Goal: Information Seeking & Learning: Learn about a topic

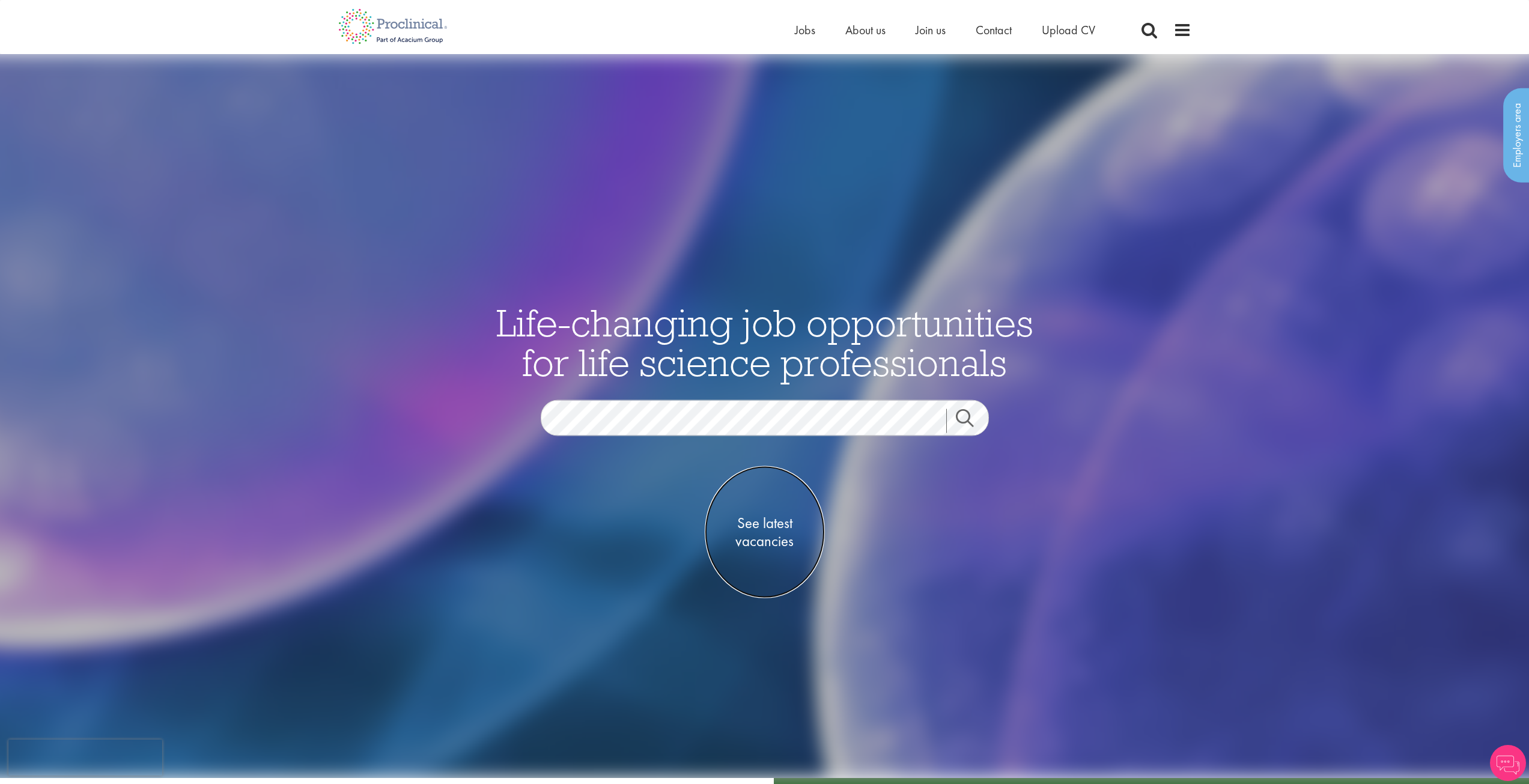
click at [753, 510] on link "See latest vacancies" at bounding box center [764, 531] width 120 height 132
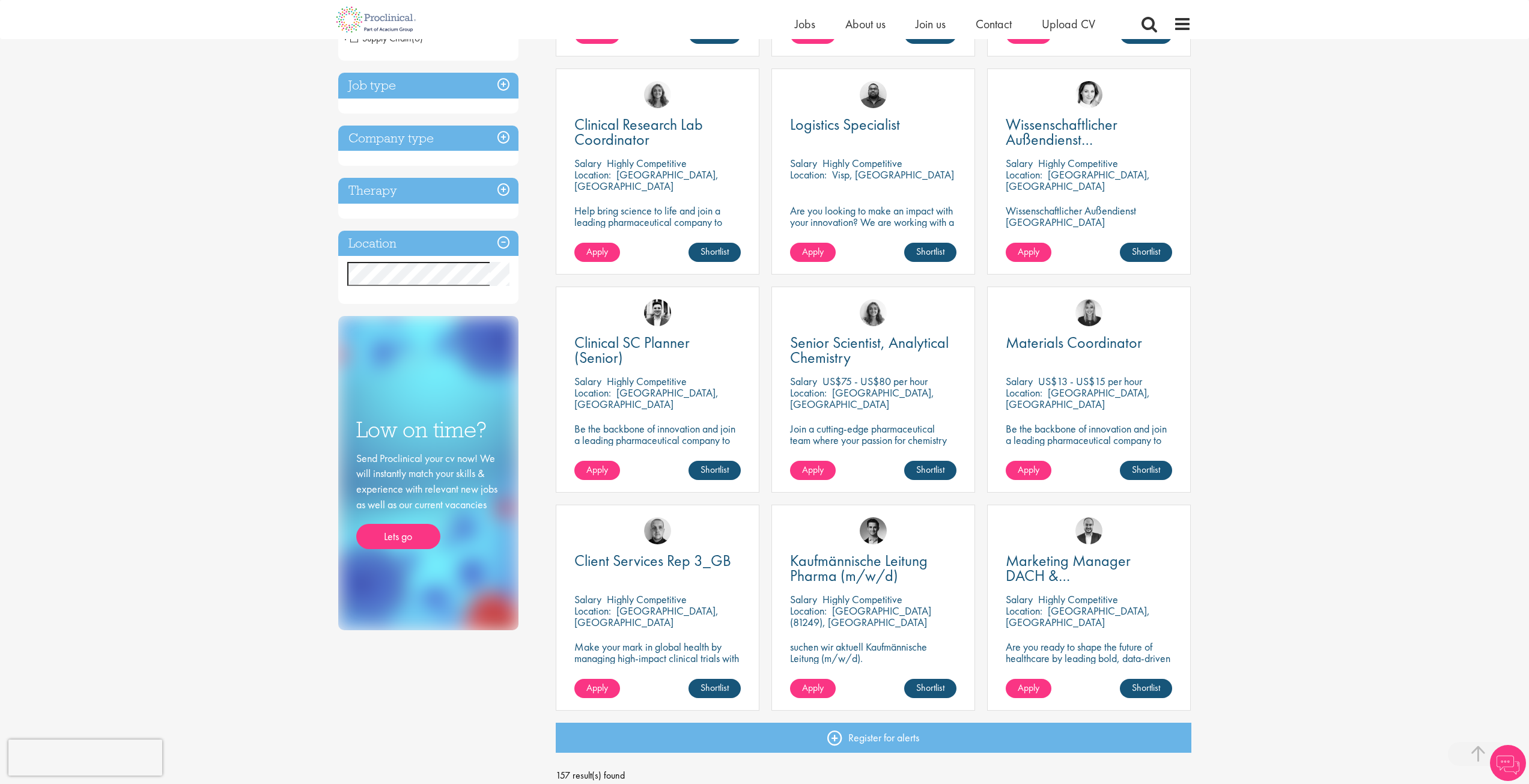
scroll to position [300, 0]
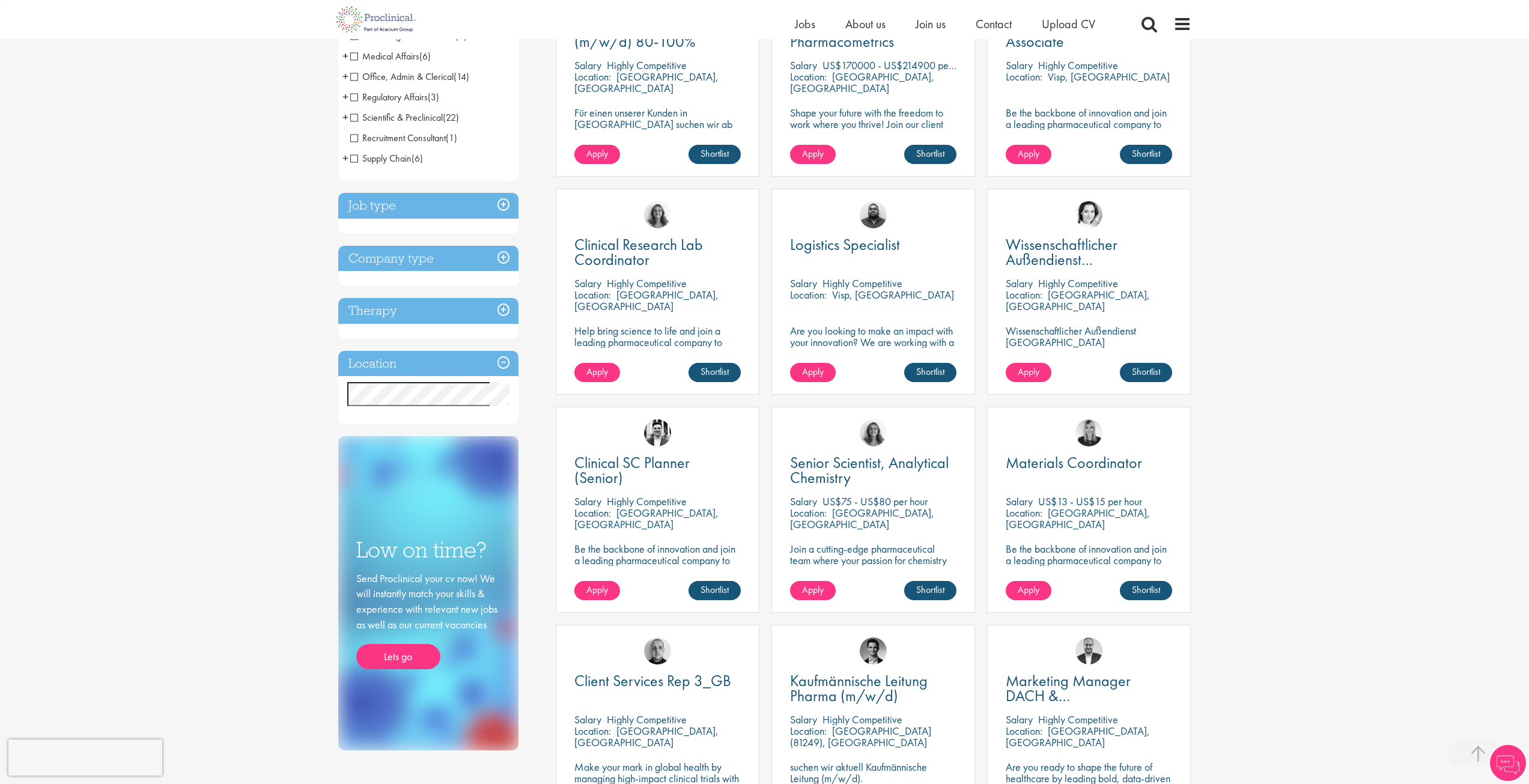
click at [504, 210] on h3 "Job type" at bounding box center [428, 205] width 180 height 26
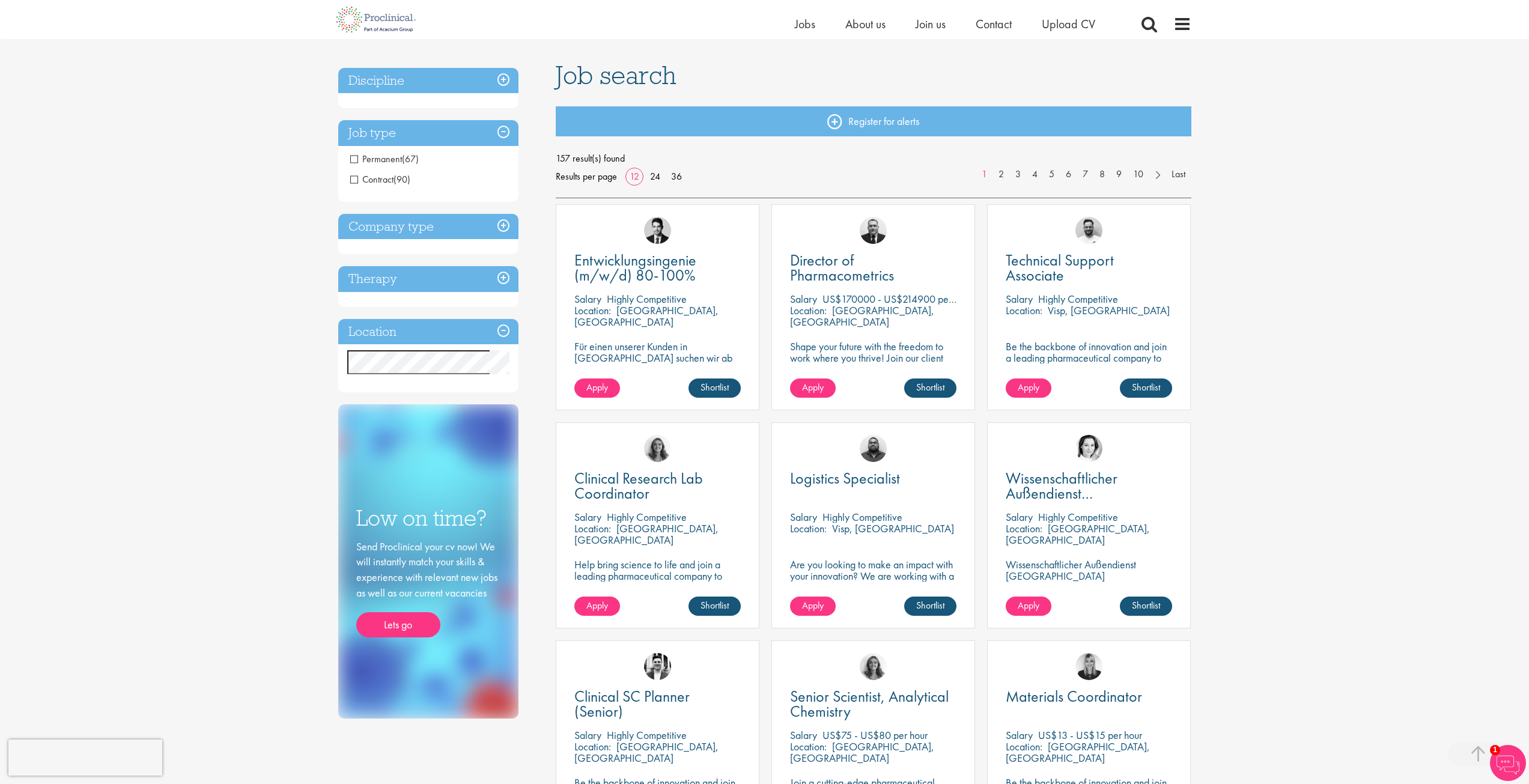
scroll to position [59, 0]
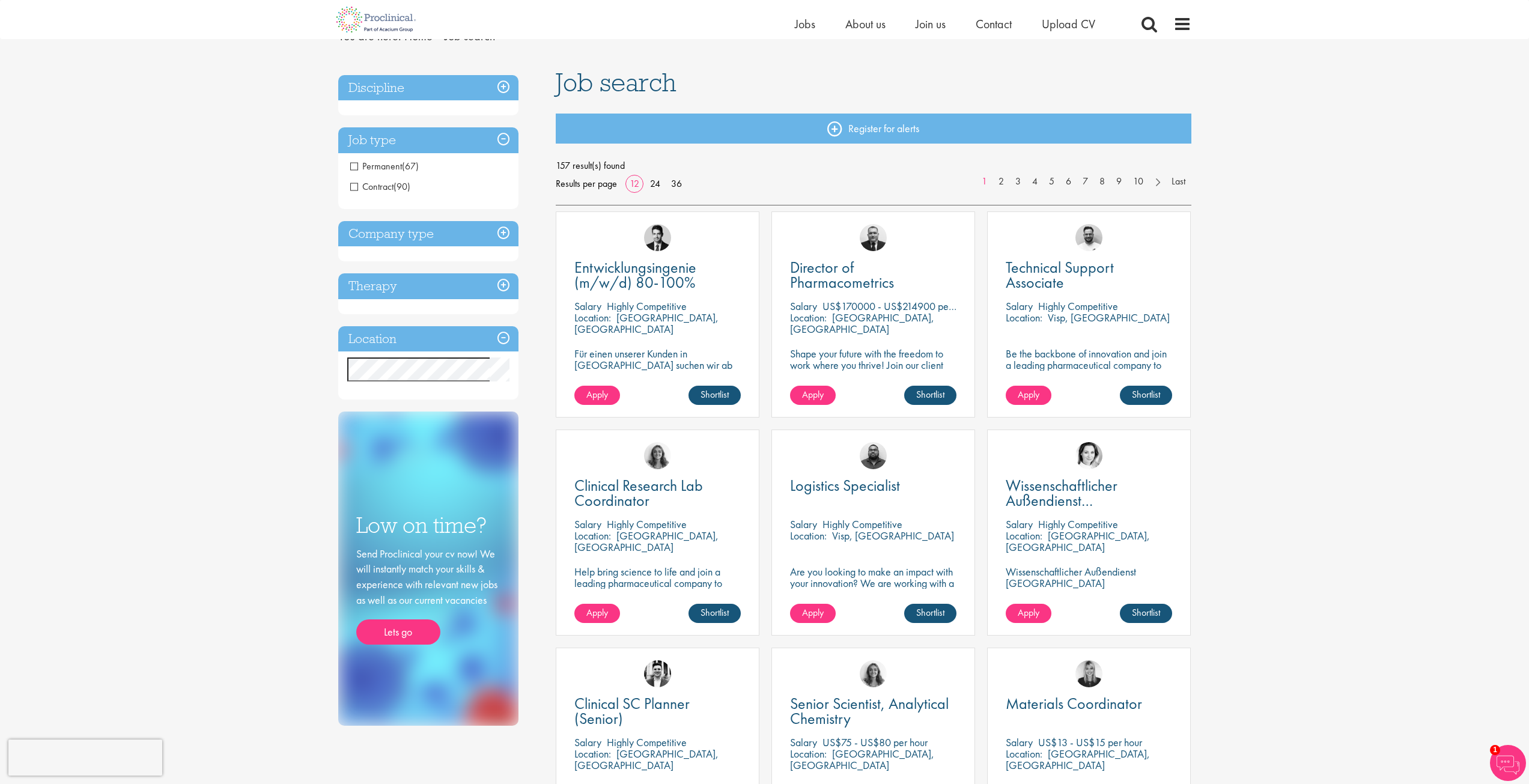
click at [497, 344] on h3 "Location" at bounding box center [428, 338] width 180 height 26
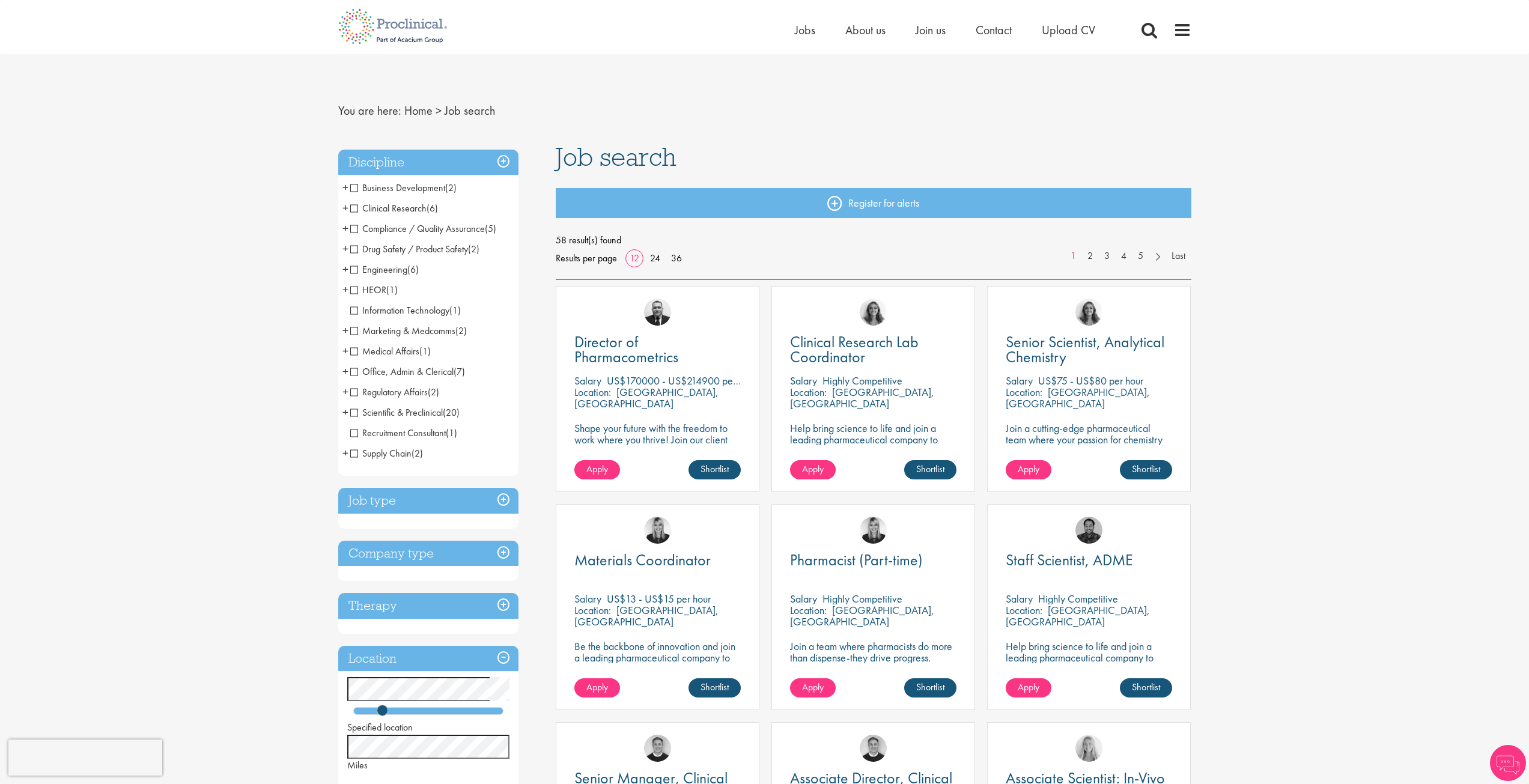
click at [417, 498] on h3 "Job type" at bounding box center [428, 500] width 180 height 26
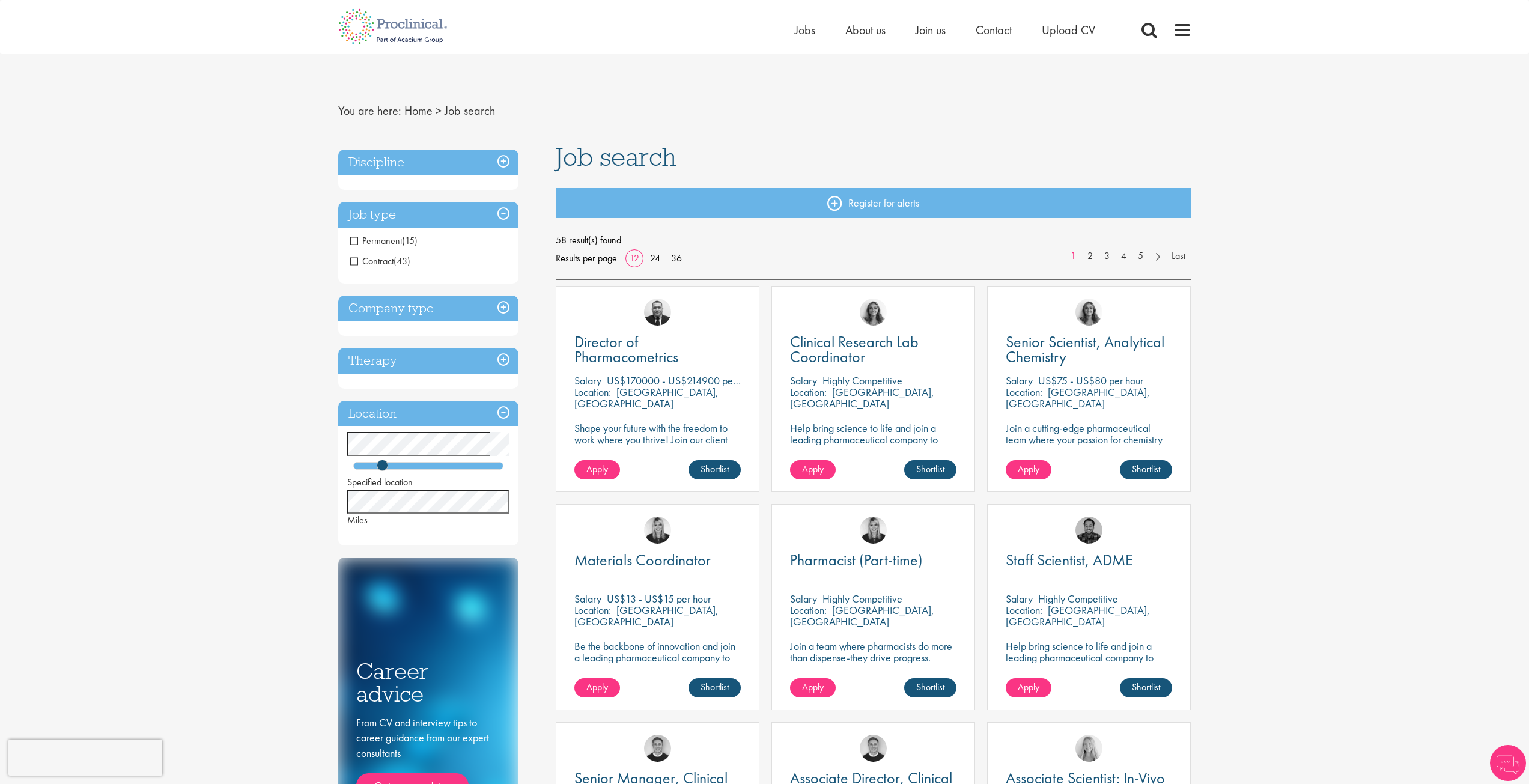
click at [403, 305] on h3 "Company type" at bounding box center [428, 308] width 180 height 26
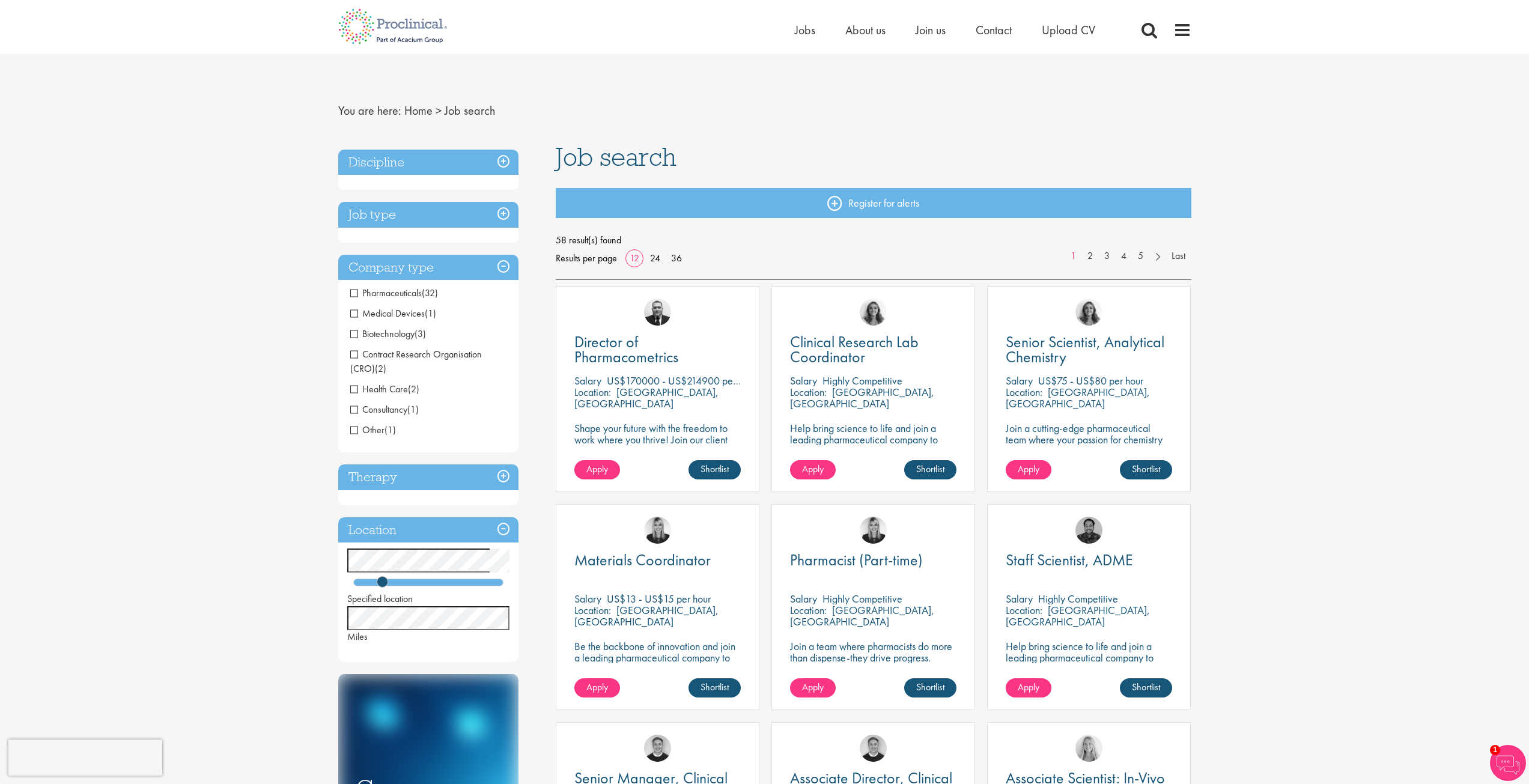
click at [385, 297] on span "Pharmaceuticals" at bounding box center [385, 293] width 72 height 12
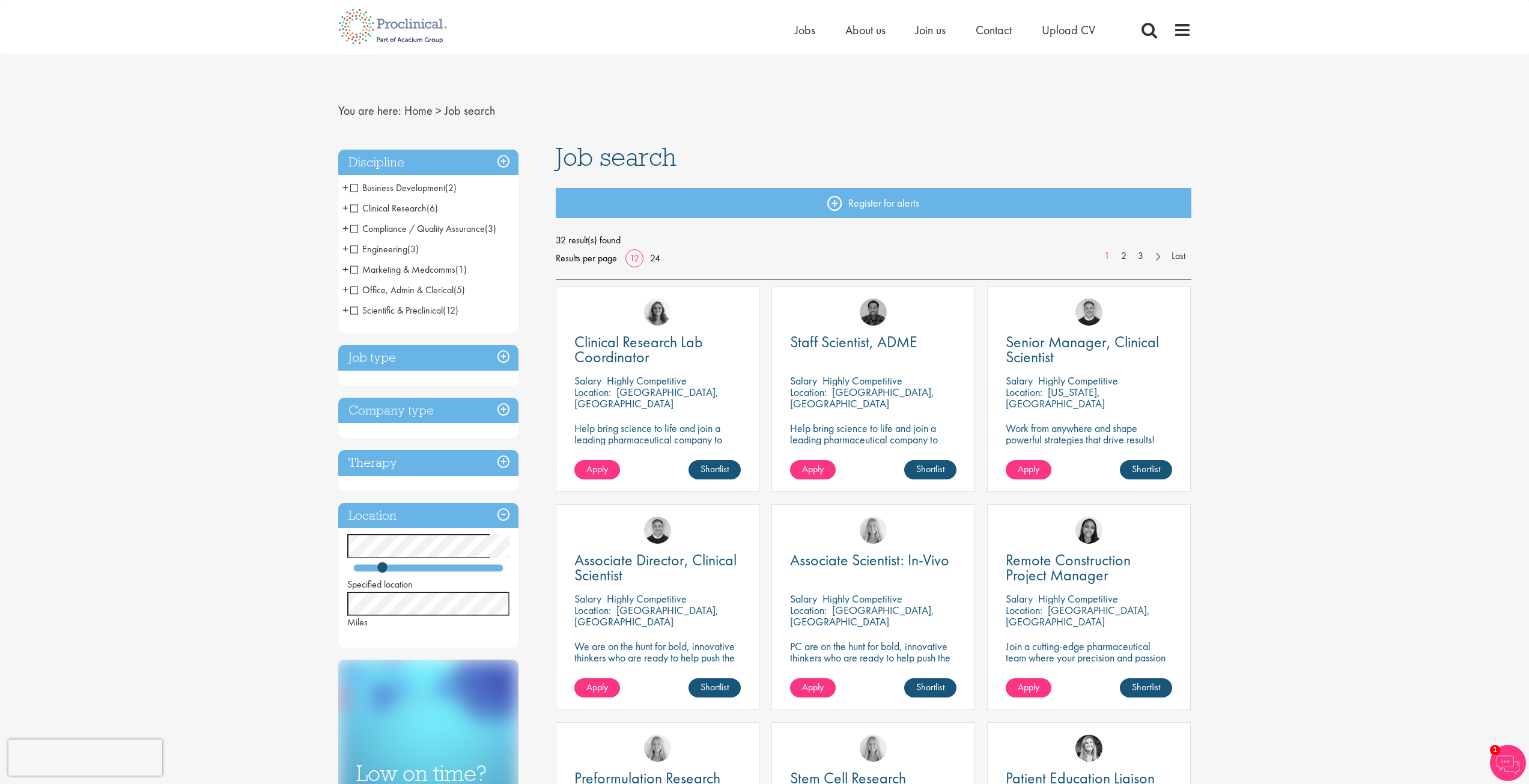
click at [393, 362] on h3 "Job type" at bounding box center [428, 357] width 180 height 26
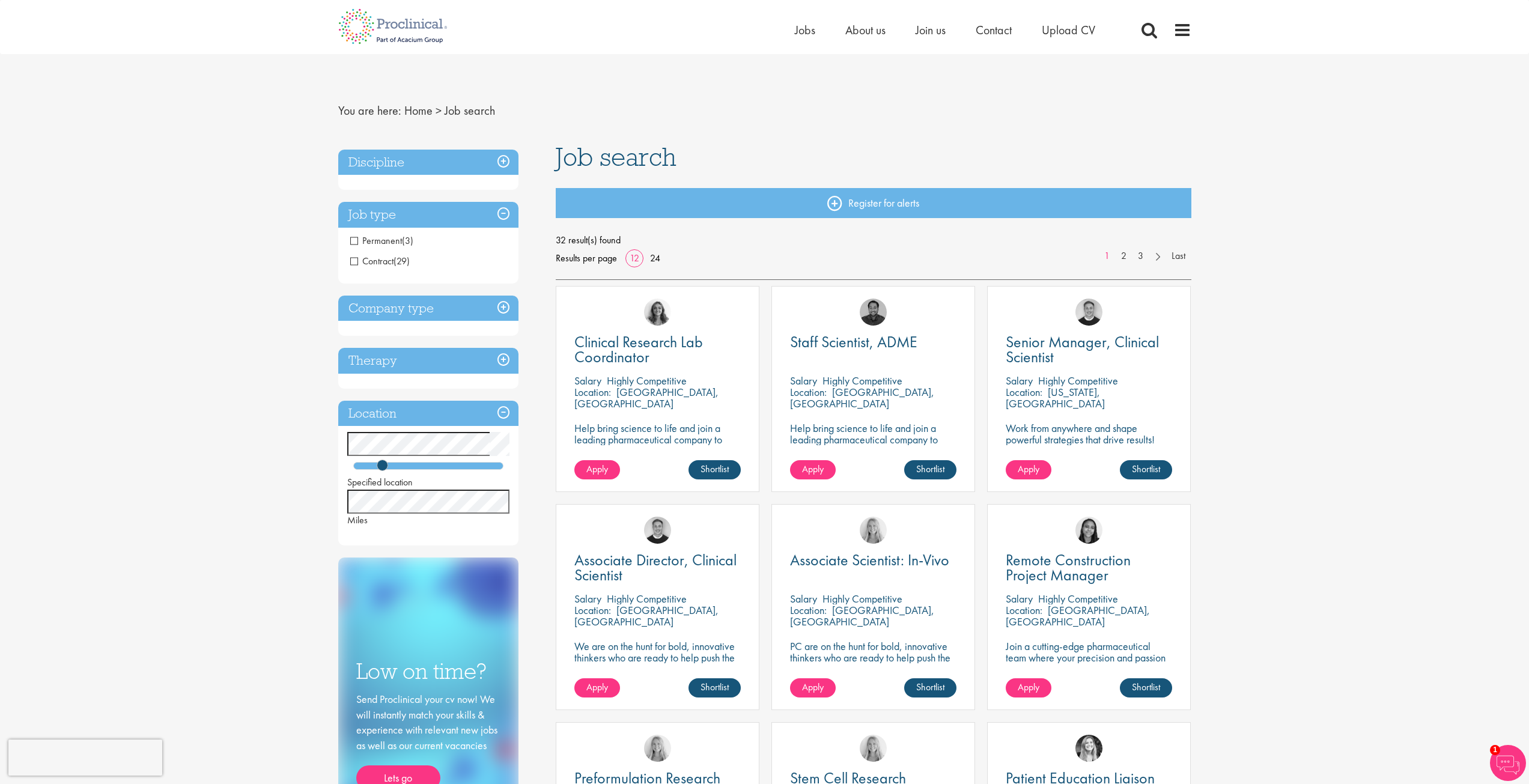
click at [419, 307] on h3 "Company type" at bounding box center [428, 308] width 180 height 26
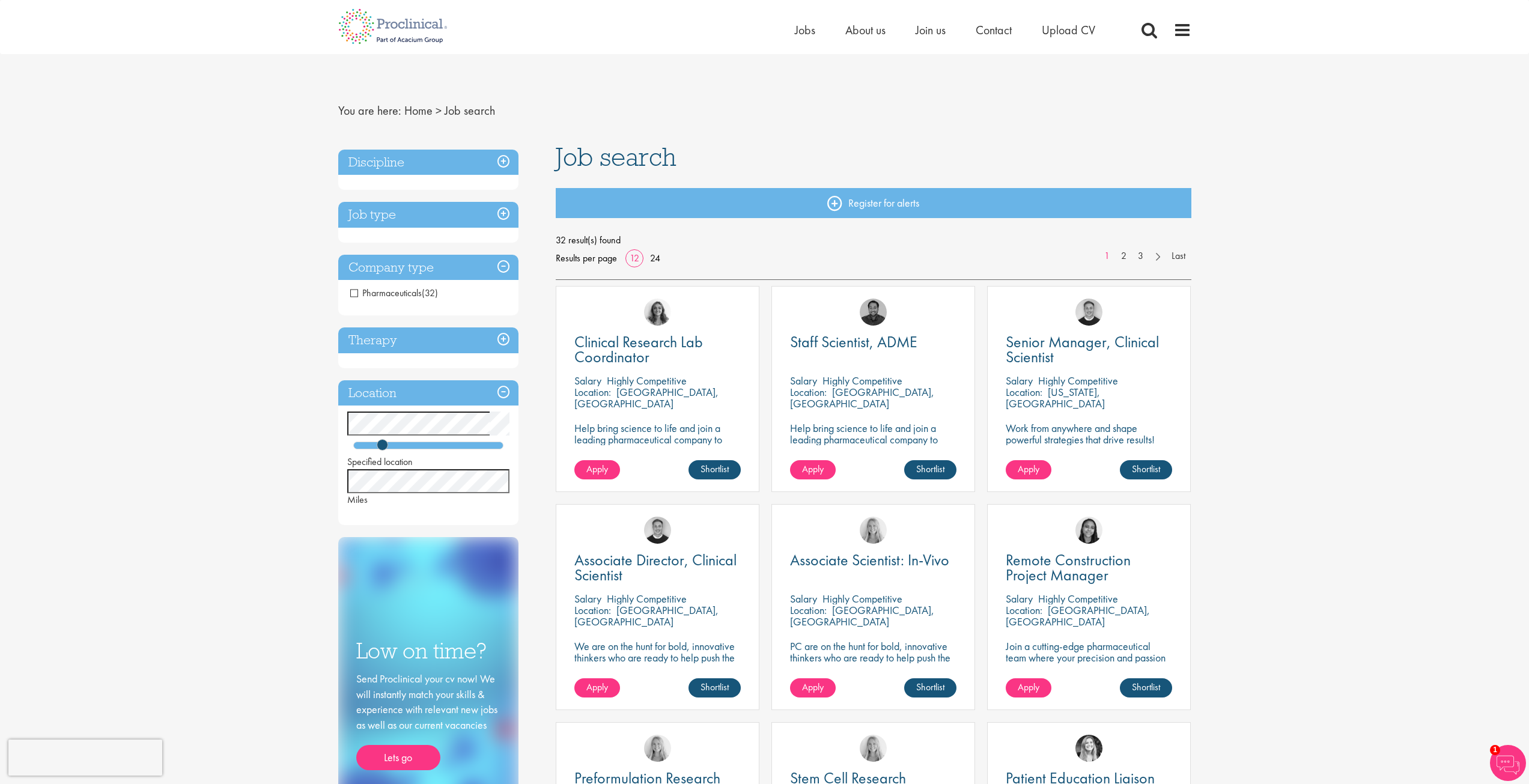
click at [411, 344] on h3 "Therapy" at bounding box center [428, 340] width 180 height 26
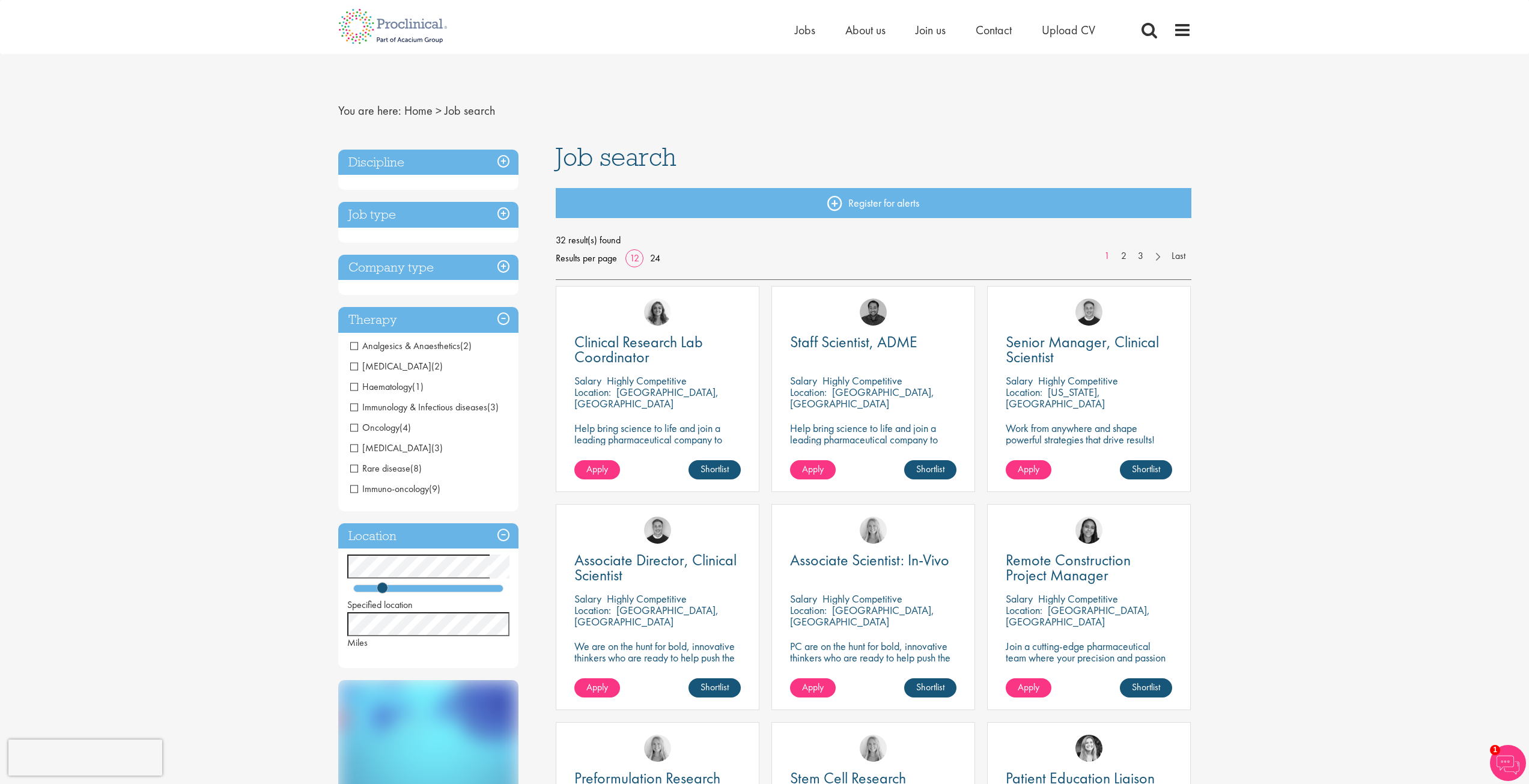
click at [321, 616] on div "You are here: Home > Job search Discipline Business Development (2) - + Licensi…" at bounding box center [764, 791] width 1529 height 1583
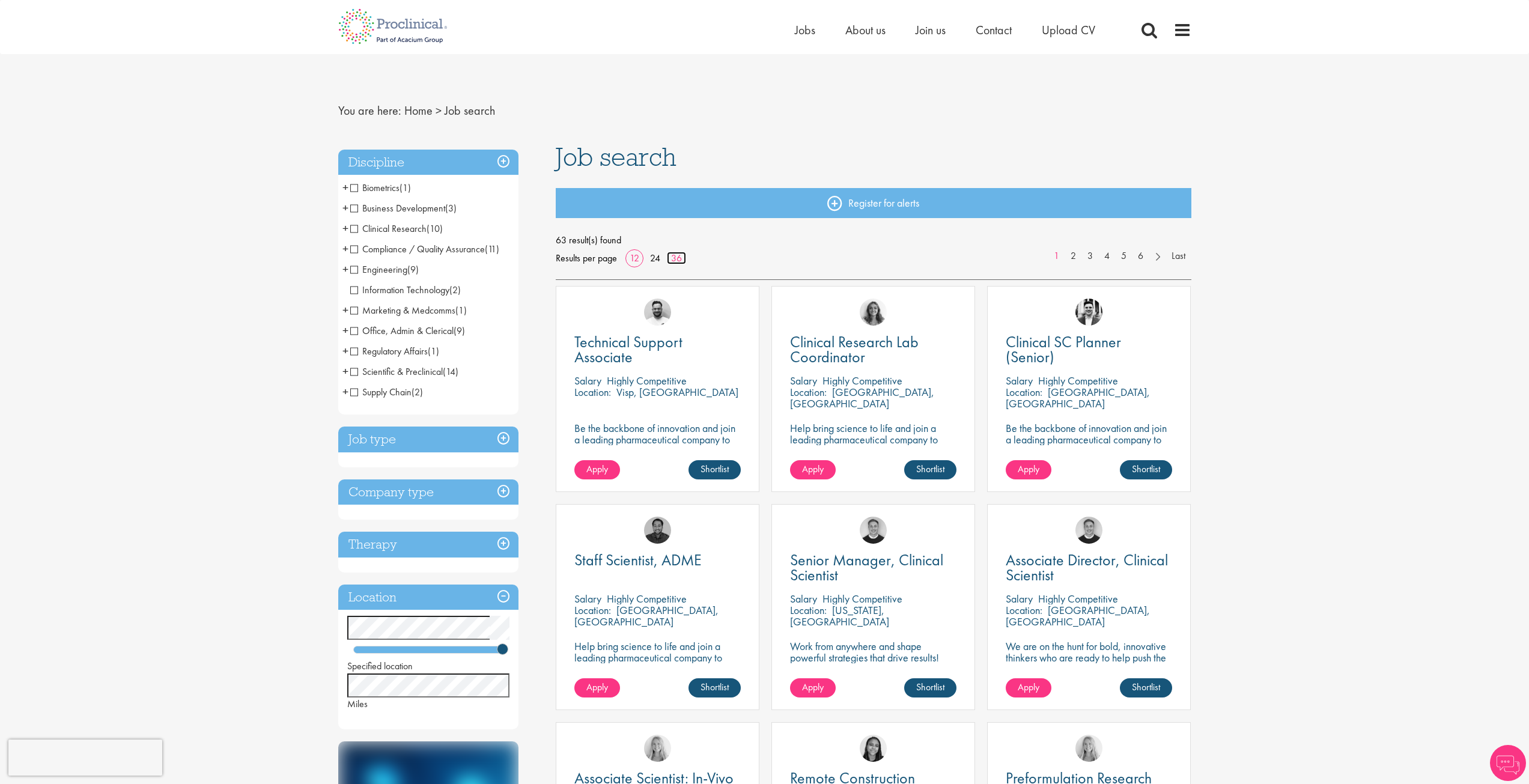
click at [669, 257] on link "36" at bounding box center [677, 258] width 20 height 12
click at [423, 248] on span "Compliance / Quality Assurance" at bounding box center [417, 249] width 135 height 12
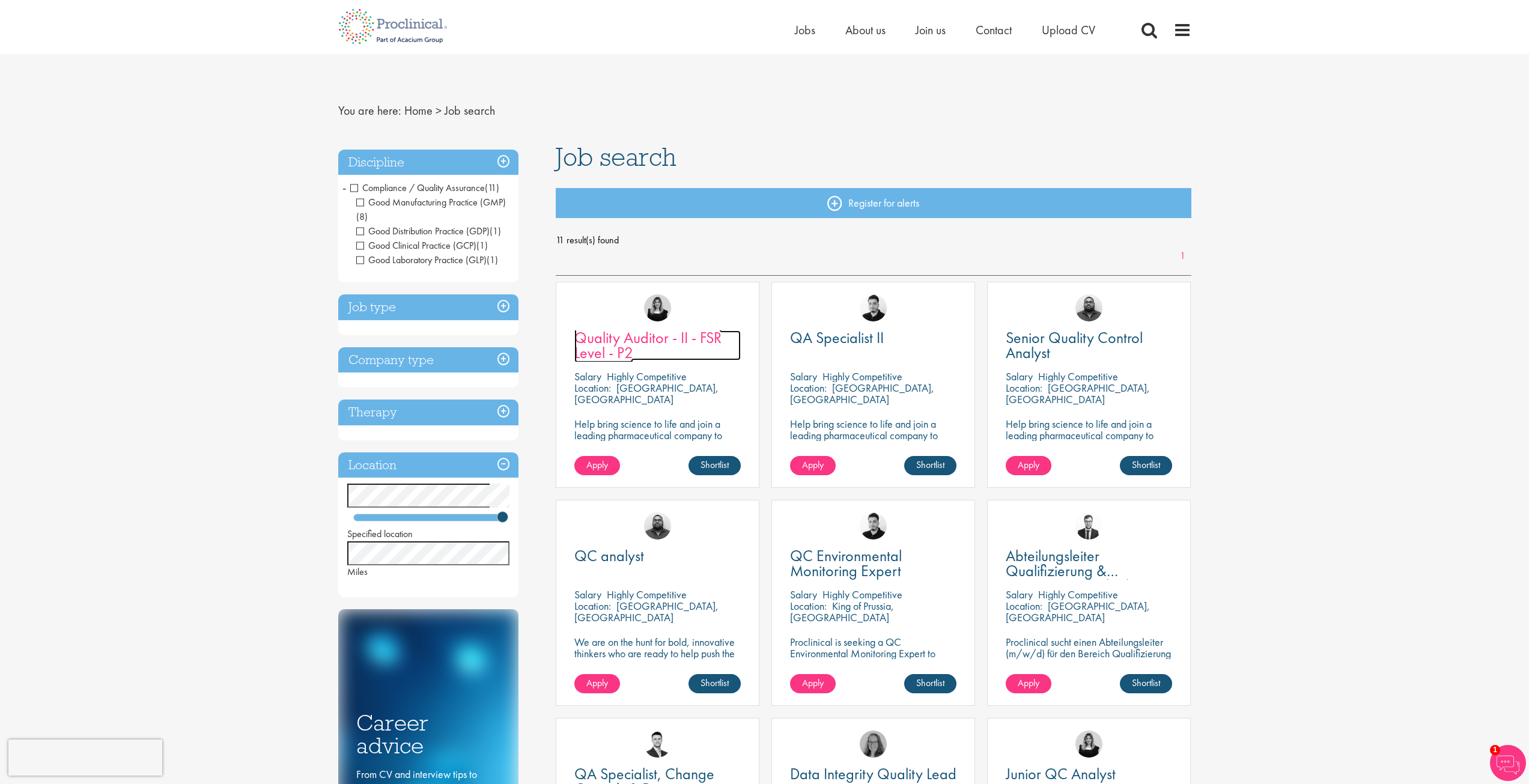
drag, startPoint x: 654, startPoint y: 323, endPoint x: 594, endPoint y: 341, distance: 62.6
click at [594, 341] on span "Quality Auditor - II - FSR Level - P2" at bounding box center [648, 345] width 147 height 36
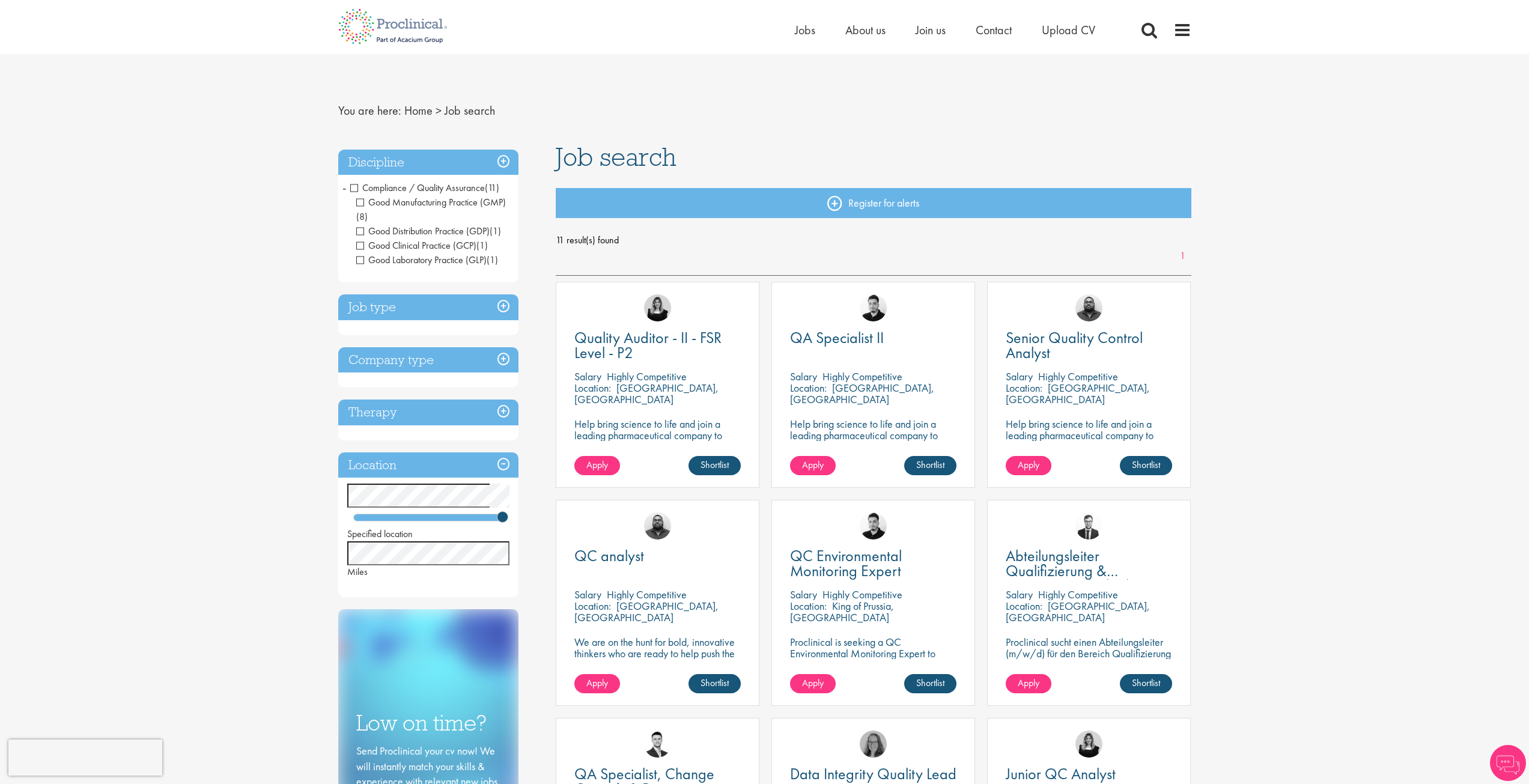
click at [852, 352] on div "QA Specialist II" at bounding box center [873, 345] width 166 height 31
click at [851, 329] on div "QA Specialist II [GEOGRAPHIC_DATA] Highly Competitive Location: [GEOGRAPHIC_DAT…" at bounding box center [873, 384] width 203 height 206
click at [850, 336] on span "QA Specialist II" at bounding box center [837, 337] width 94 height 20
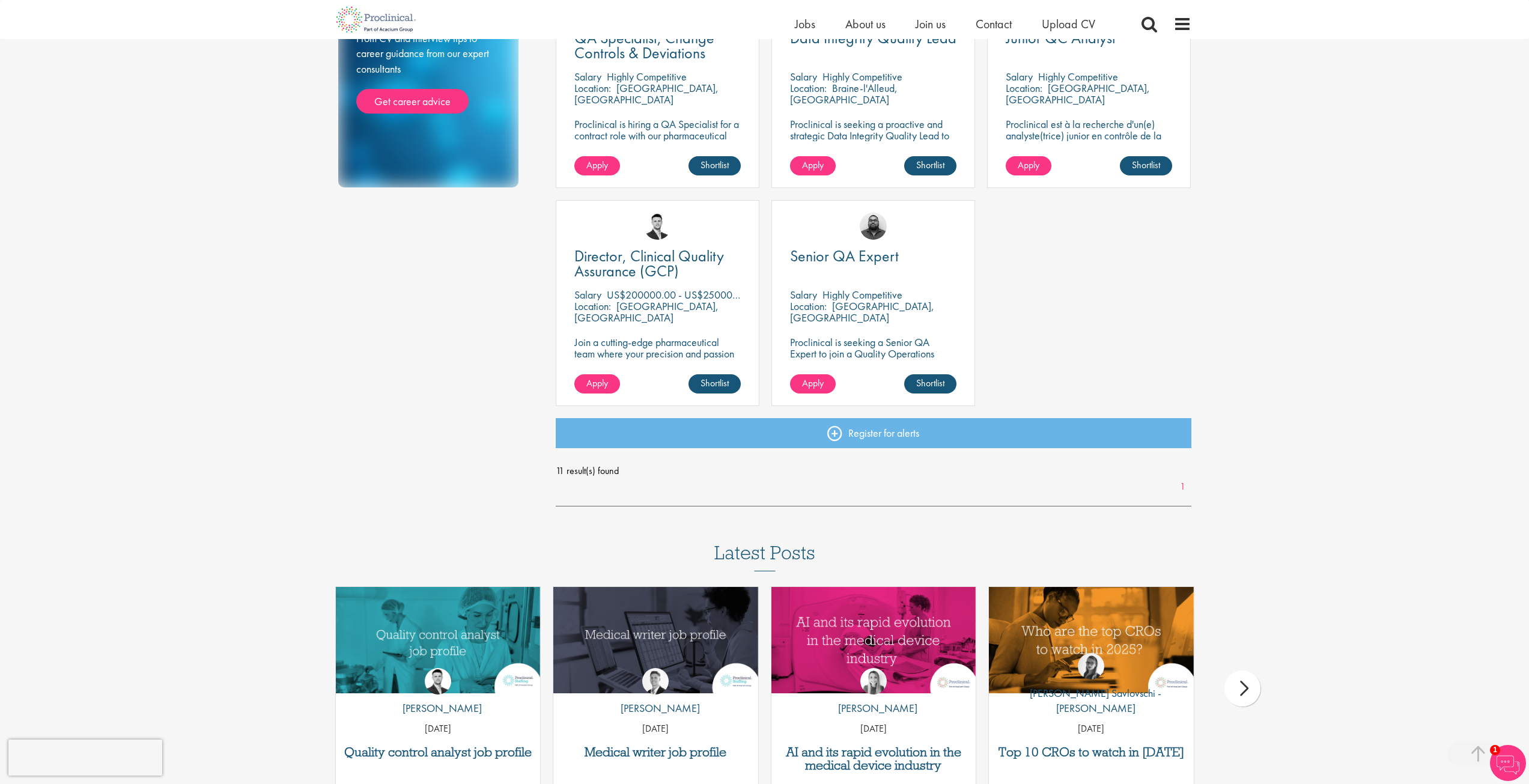
scroll to position [951, 0]
